Goal: Transaction & Acquisition: Purchase product/service

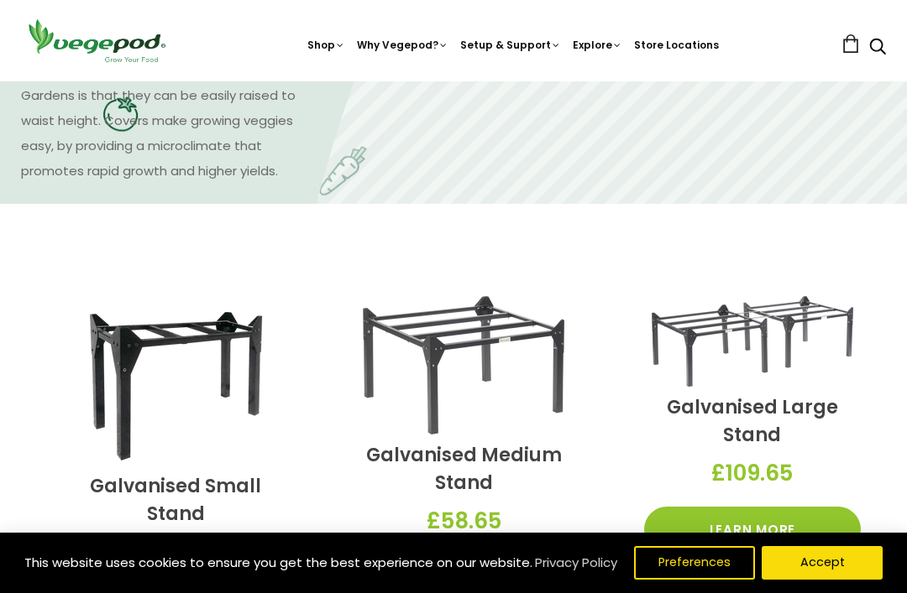
scroll to position [1209, 0]
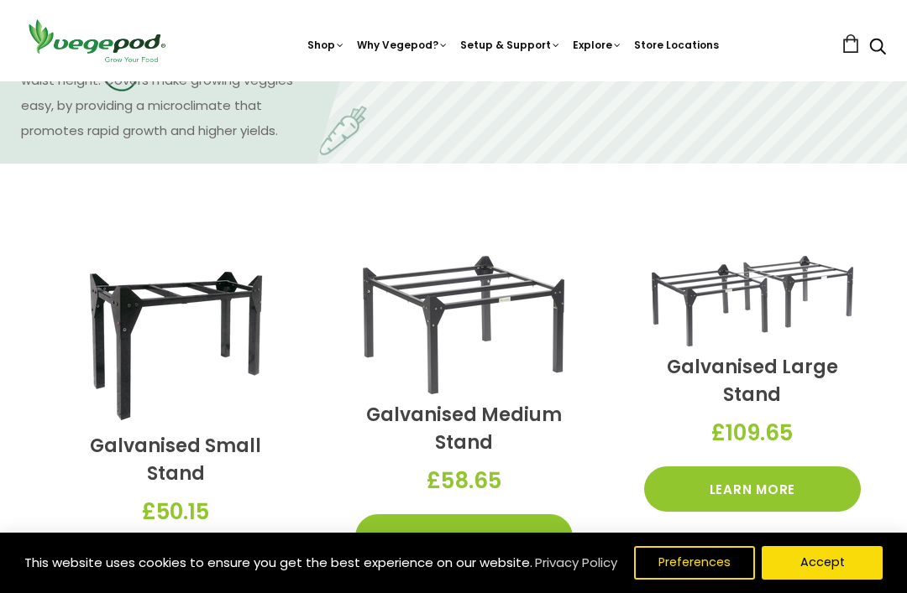
click at [802, 310] on img at bounding box center [751, 301] width 201 height 91
click at [811, 300] on img at bounding box center [751, 301] width 201 height 91
click at [788, 298] on img at bounding box center [751, 301] width 201 height 91
click at [815, 483] on link "Learn More" at bounding box center [752, 489] width 217 height 45
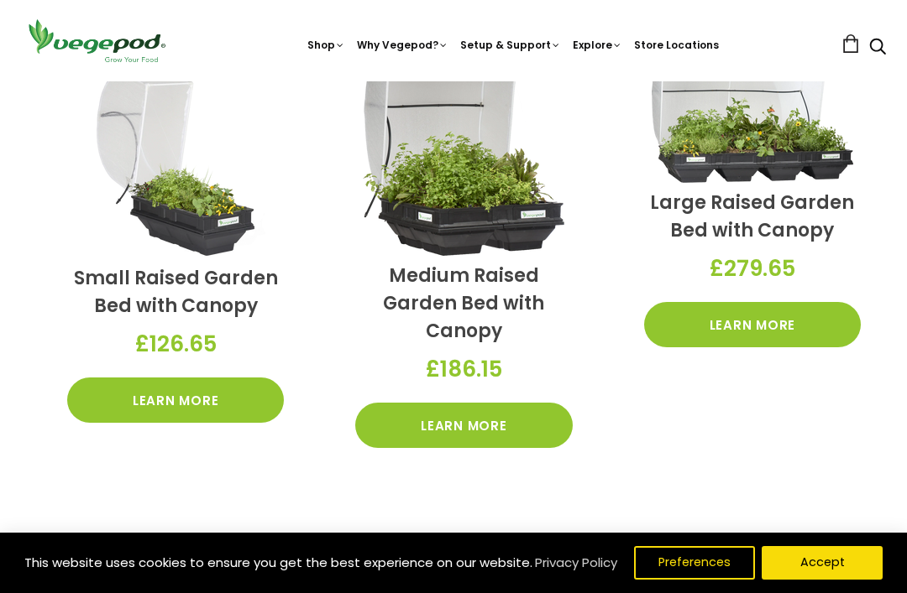
scroll to position [486, 0]
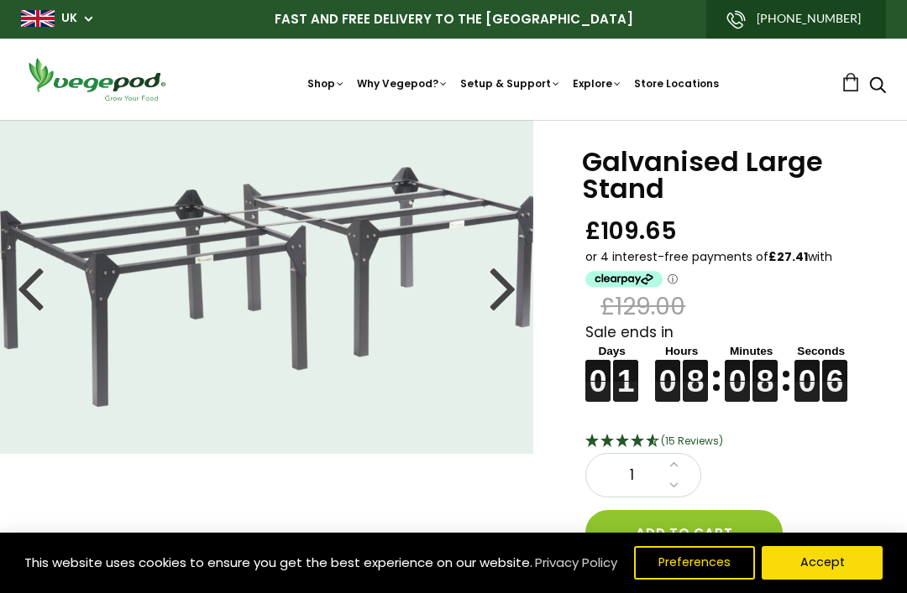
click at [524, 283] on img at bounding box center [267, 287] width 534 height 240
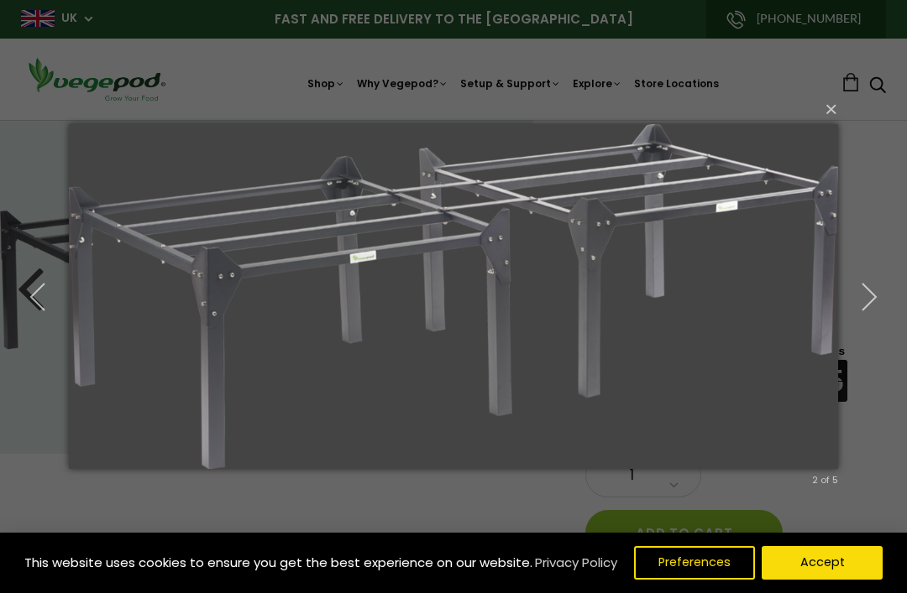
click at [505, 290] on img at bounding box center [453, 297] width 768 height 412
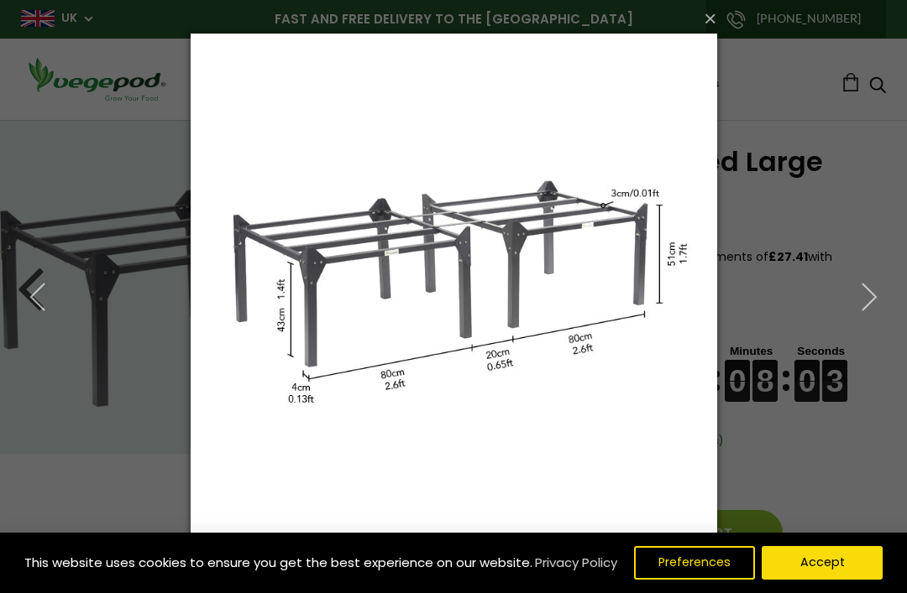
click at [703, 17] on button "×" at bounding box center [459, 18] width 526 height 37
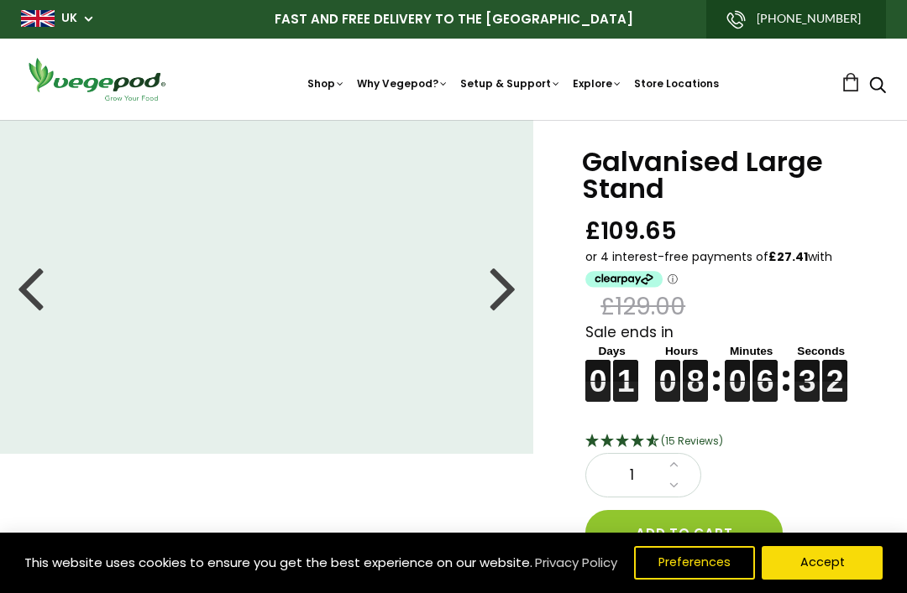
click at [496, 287] on div at bounding box center [502, 287] width 27 height 76
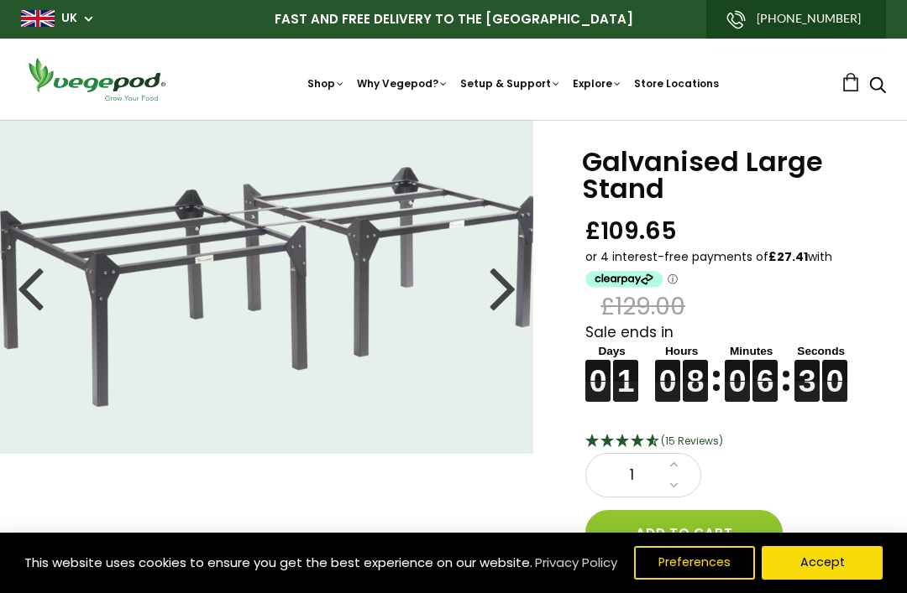
click at [490, 292] on div at bounding box center [502, 287] width 27 height 76
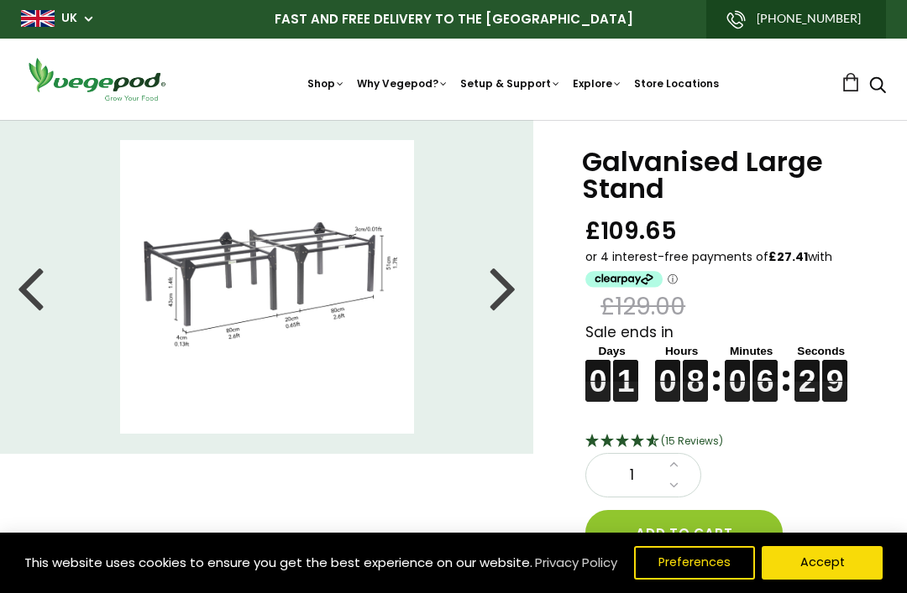
click at [492, 293] on div at bounding box center [502, 287] width 27 height 76
